Goal: Find specific fact: Find specific fact

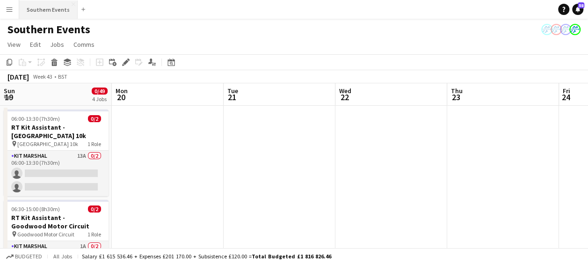
scroll to position [0, 323]
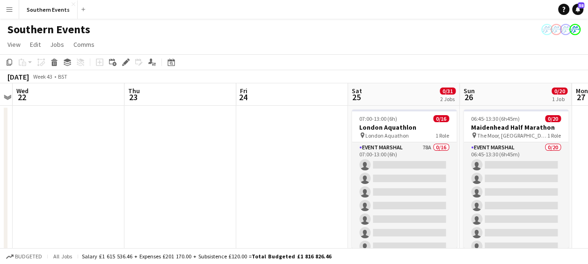
click at [8, 6] on app-icon "Menu" at bounding box center [9, 9] width 7 height 7
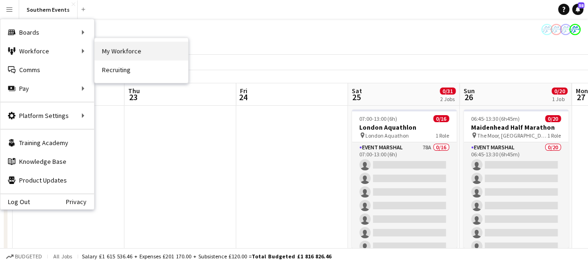
click at [109, 47] on link "My Workforce" at bounding box center [141, 51] width 94 height 19
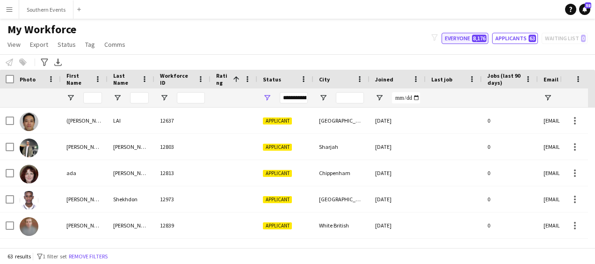
click at [476, 39] on span "8,176" at bounding box center [479, 38] width 14 height 7
type input "**********"
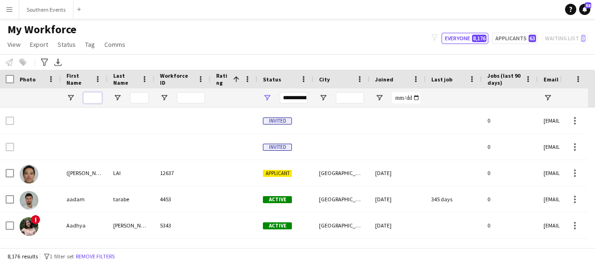
click at [91, 94] on input "First Name Filter Input" at bounding box center [92, 97] width 19 height 11
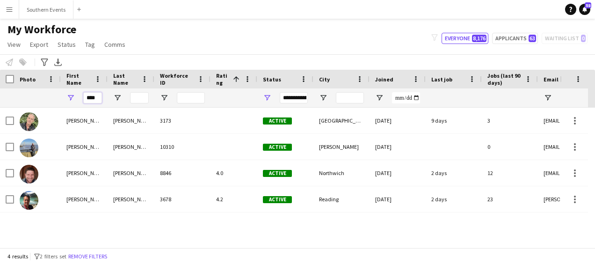
type input "****"
click at [137, 96] on input "Last Name Filter Input" at bounding box center [139, 97] width 19 height 11
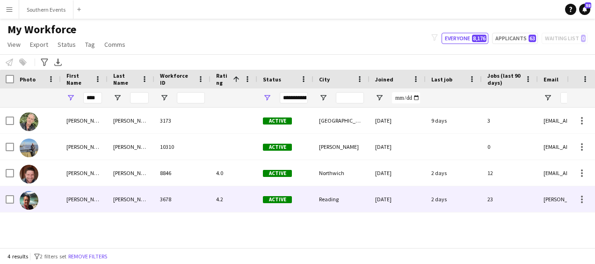
click at [96, 194] on div "[PERSON_NAME]" at bounding box center [84, 199] width 47 height 26
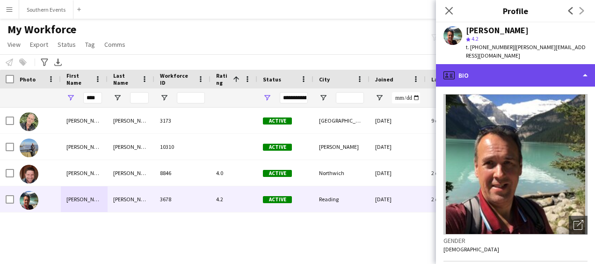
click at [527, 64] on div "profile Bio" at bounding box center [515, 75] width 159 height 22
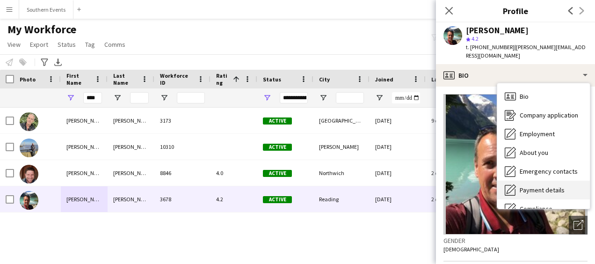
click at [542, 180] on div "Payment details Payment details" at bounding box center [543, 189] width 93 height 19
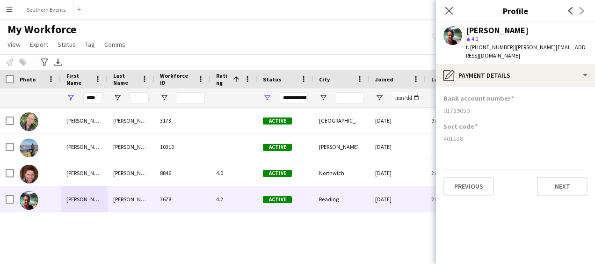
drag, startPoint x: 444, startPoint y: 130, endPoint x: 466, endPoint y: 129, distance: 21.5
click at [466, 134] on div "401118" at bounding box center [515, 138] width 144 height 8
copy div "401118"
drag, startPoint x: 444, startPoint y: 101, endPoint x: 473, endPoint y: 97, distance: 28.9
click at [473, 97] on div "Bank account number [FINANCIAL_ID]" at bounding box center [515, 108] width 144 height 28
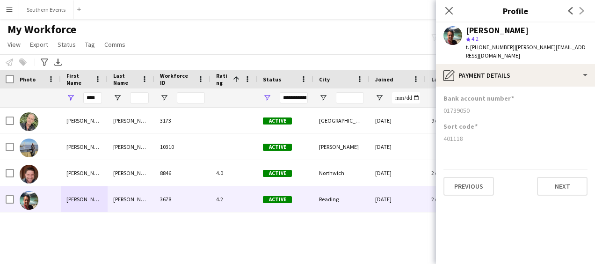
copy div "01739050"
